Goal: Transaction & Acquisition: Purchase product/service

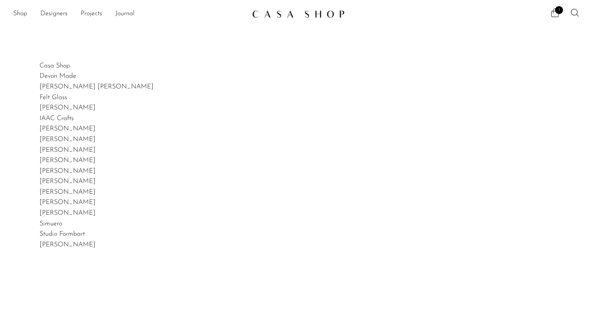
click at [319, 274] on div "Casa Shop Devon Made Dunton Ellerkamp Felt Glass Gia Jones IAAC Crafts Izabel L…" at bounding box center [296, 228] width 593 height 334
click at [285, 11] on img at bounding box center [298, 14] width 93 height 8
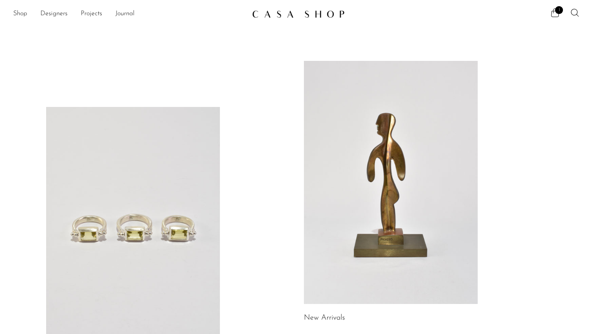
click at [21, 6] on section "Shop Featured New Arrivals Bestsellers Coming Soon Jewelry Jewelry All Earrings…" at bounding box center [296, 10] width 593 height 21
click at [21, 10] on link "Shop" at bounding box center [20, 14] width 14 height 11
click at [49, 11] on link "Designers" at bounding box center [53, 14] width 27 height 11
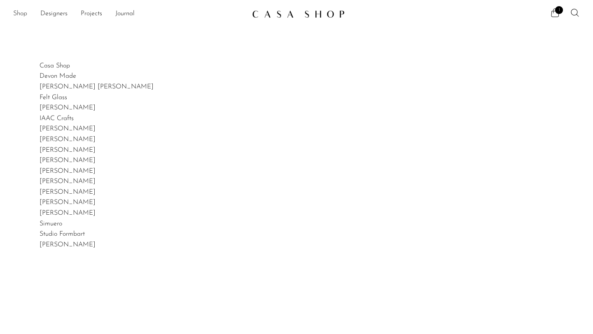
click at [21, 15] on link "Shop" at bounding box center [20, 14] width 14 height 11
click at [16, 14] on link "Shop" at bounding box center [20, 14] width 14 height 11
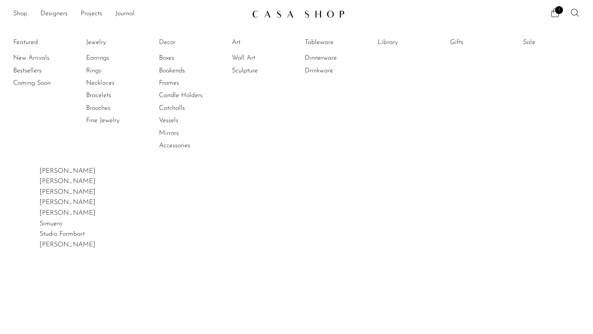
click at [390, 234] on article "Studio Formbart" at bounding box center [297, 234] width 514 height 11
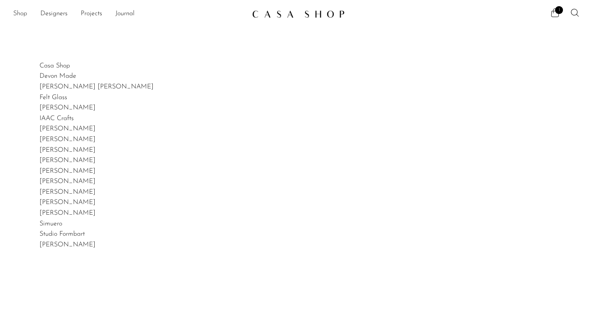
click at [23, 10] on link "Shop" at bounding box center [20, 14] width 14 height 11
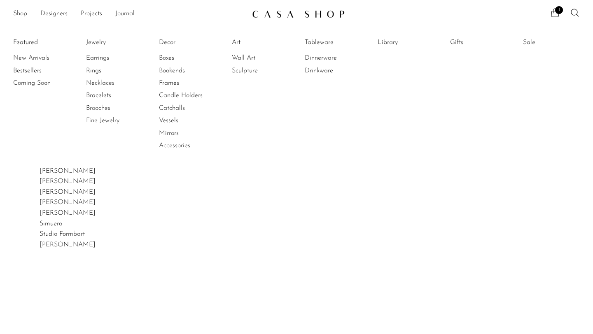
click at [93, 42] on link "Jewelry" at bounding box center [117, 42] width 62 height 9
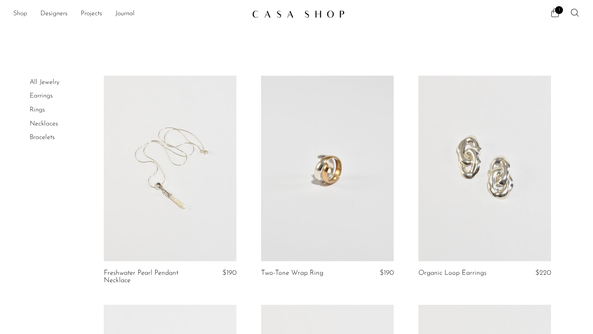
click at [22, 16] on link "Shop" at bounding box center [20, 14] width 14 height 11
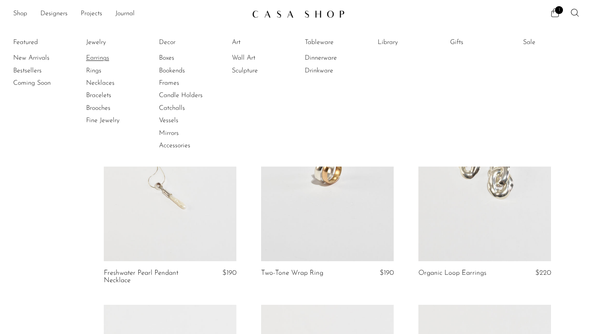
click at [104, 56] on link "Earrings" at bounding box center [117, 58] width 62 height 9
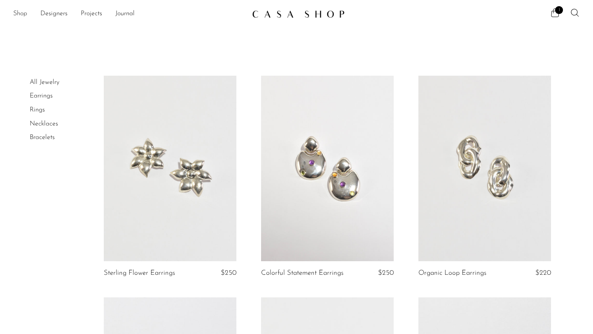
click at [21, 13] on link "Shop" at bounding box center [20, 14] width 14 height 11
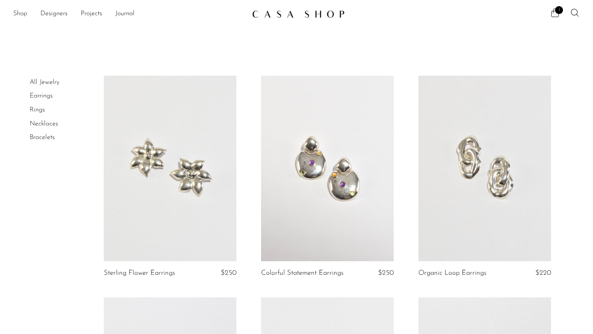
click at [23, 14] on link "Shop" at bounding box center [20, 14] width 14 height 11
click at [22, 13] on link "Shop" at bounding box center [20, 14] width 14 height 11
click at [24, 13] on link "Shop" at bounding box center [20, 14] width 14 height 11
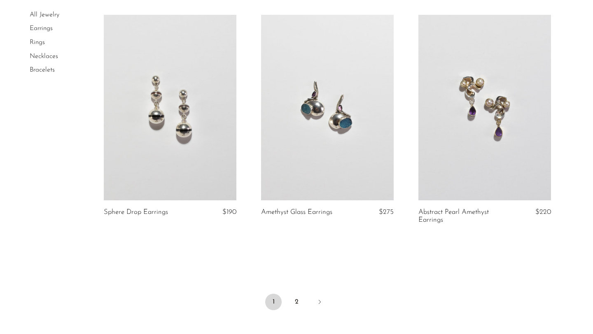
scroll to position [2627, 0]
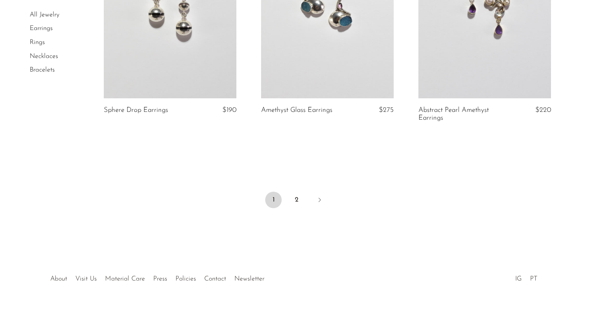
click at [36, 47] on li "Rings" at bounding box center [61, 43] width 62 height 14
click at [37, 46] on li "Rings" at bounding box center [61, 43] width 62 height 14
click at [40, 43] on link "Rings" at bounding box center [37, 42] width 15 height 7
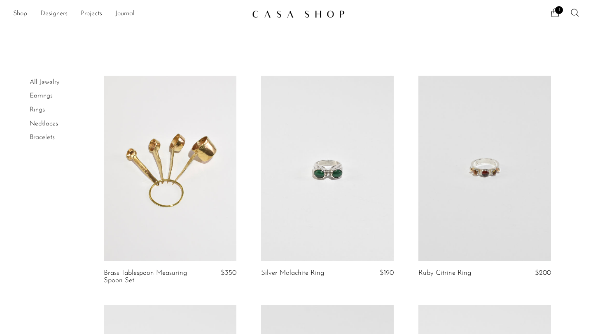
click at [54, 122] on link "Necklaces" at bounding box center [44, 124] width 28 height 7
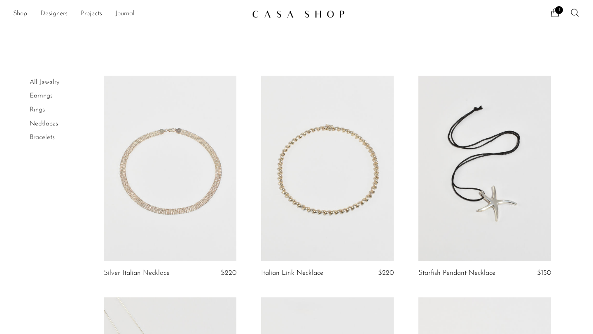
click at [48, 135] on link "Bracelets" at bounding box center [42, 137] width 25 height 7
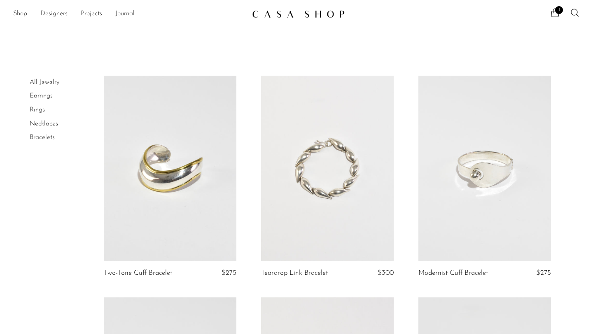
click at [54, 94] on li "Earrings" at bounding box center [61, 96] width 62 height 14
click at [52, 95] on link "Earrings" at bounding box center [41, 96] width 23 height 7
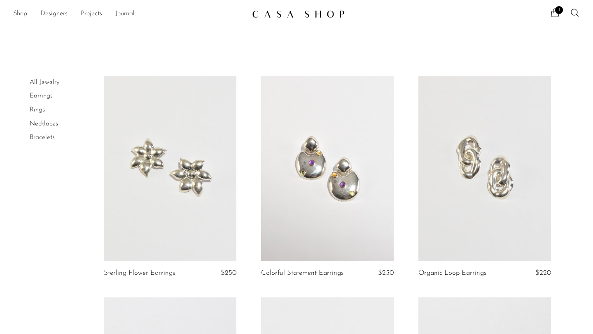
click at [14, 14] on link "Shop" at bounding box center [20, 14] width 14 height 11
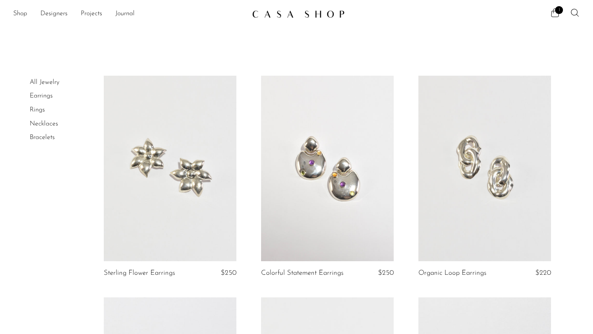
click at [207, 126] on link at bounding box center [170, 169] width 133 height 186
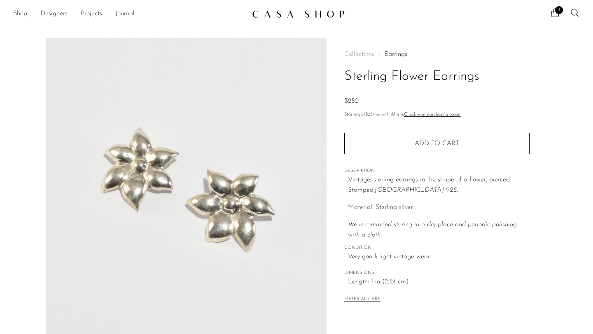
click at [23, 14] on link "Shop" at bounding box center [20, 14] width 14 height 11
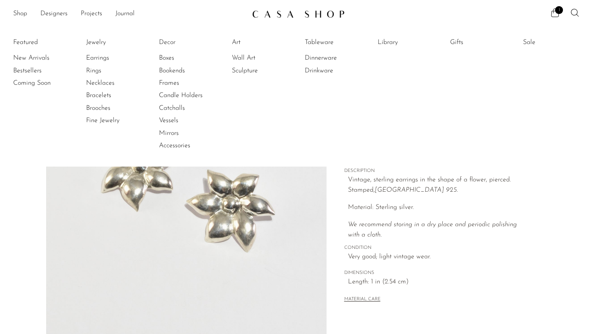
click at [73, 231] on img at bounding box center [186, 192] width 280 height 309
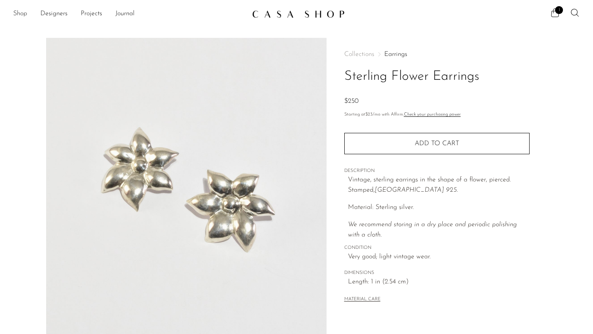
click at [23, 13] on link "Shop" at bounding box center [20, 14] width 14 height 11
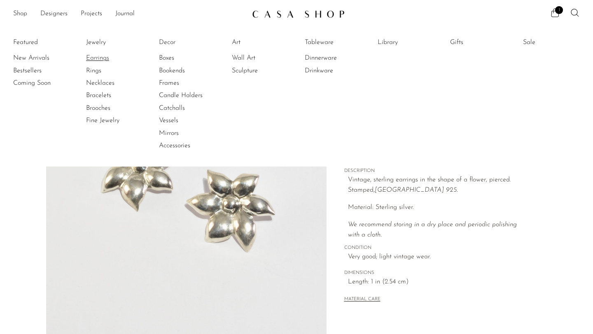
click at [105, 57] on link "Earrings" at bounding box center [117, 58] width 62 height 9
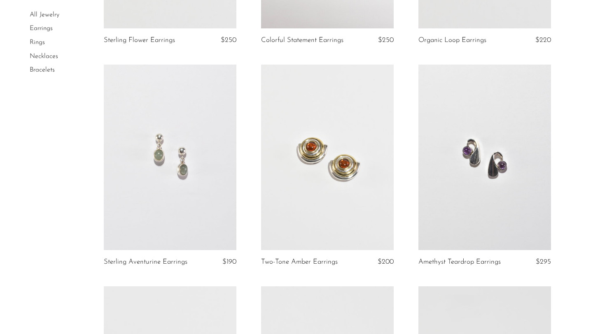
scroll to position [130, 0]
